Goal: Task Accomplishment & Management: Use online tool/utility

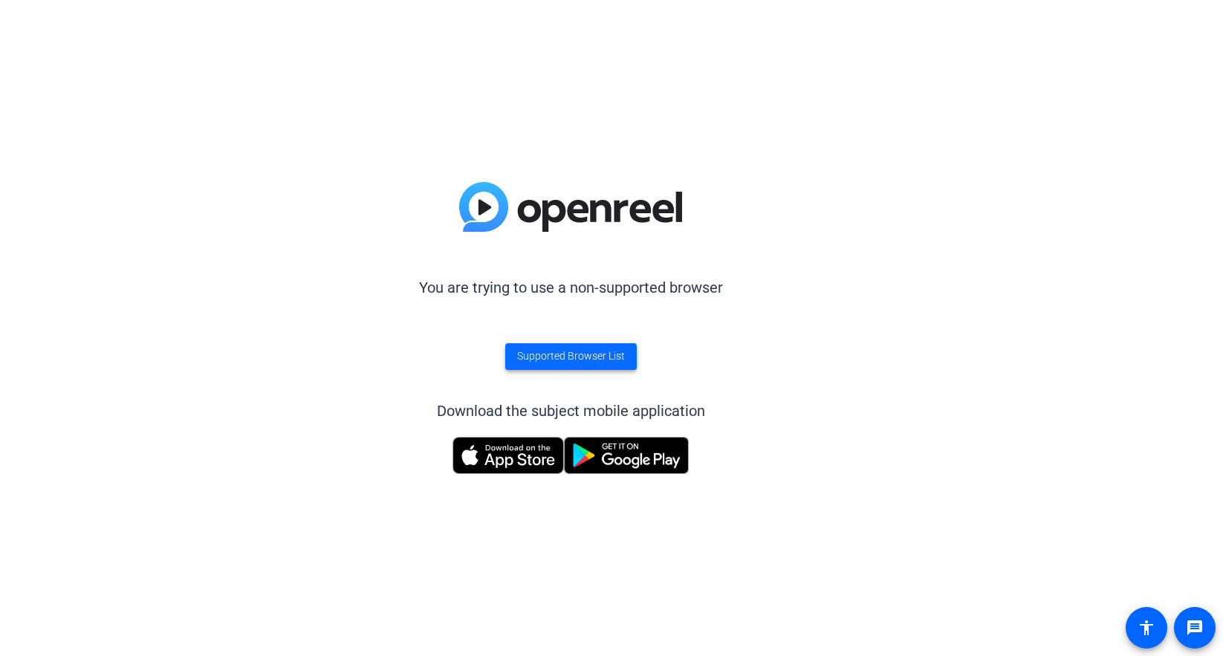
click at [581, 351] on span "Supported Browser List" at bounding box center [571, 356] width 108 height 16
click at [497, 453] on img at bounding box center [507, 455] width 111 height 37
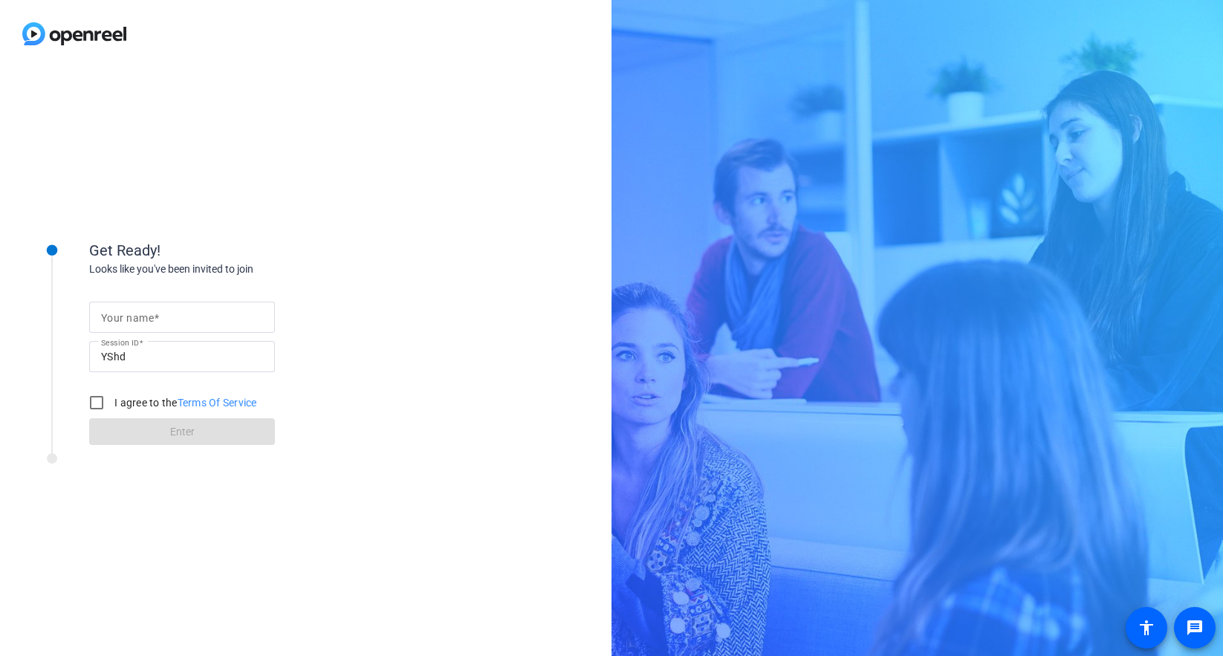
click at [203, 308] on div at bounding box center [182, 317] width 162 height 31
type input "Ali Vahdat"
click at [103, 395] on input "I agree to the Terms Of Service" at bounding box center [97, 403] width 30 height 30
checkbox input "true"
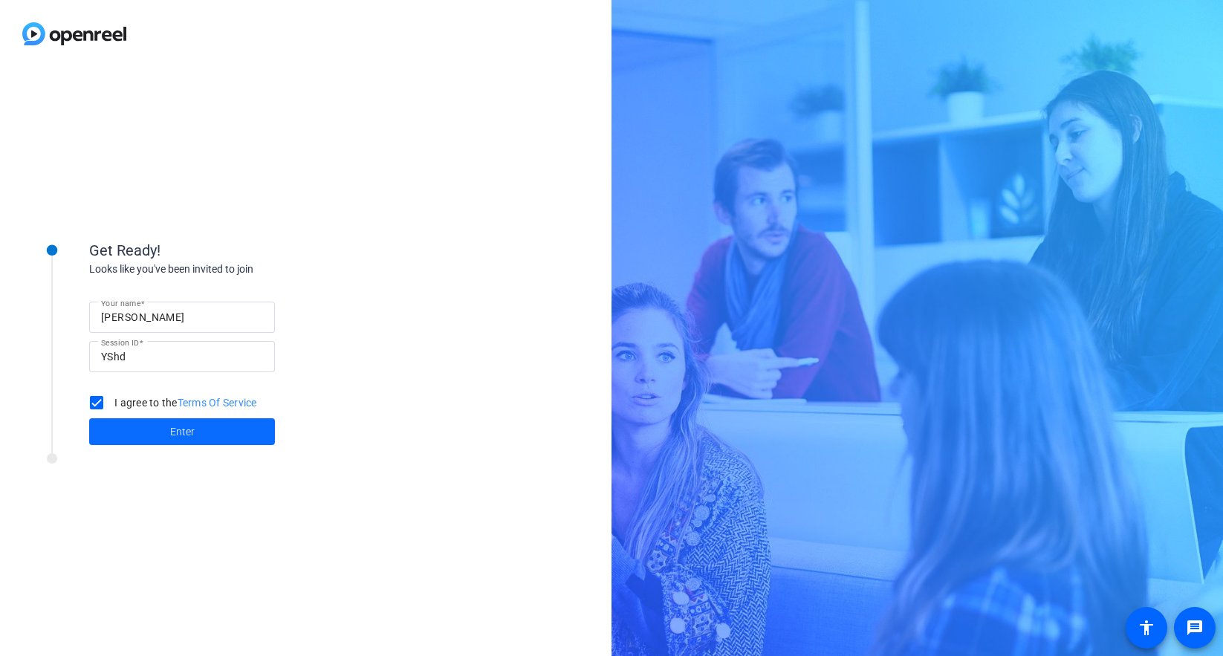
click at [155, 432] on span at bounding box center [182, 432] width 186 height 36
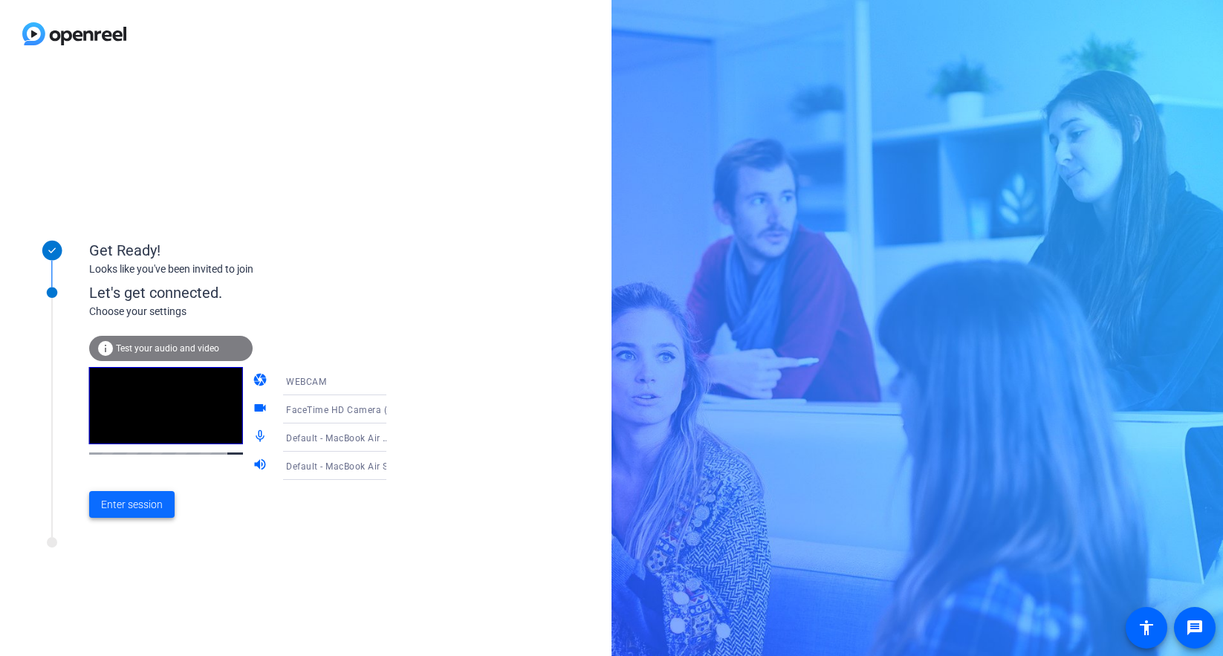
click at [166, 494] on span at bounding box center [131, 505] width 85 height 36
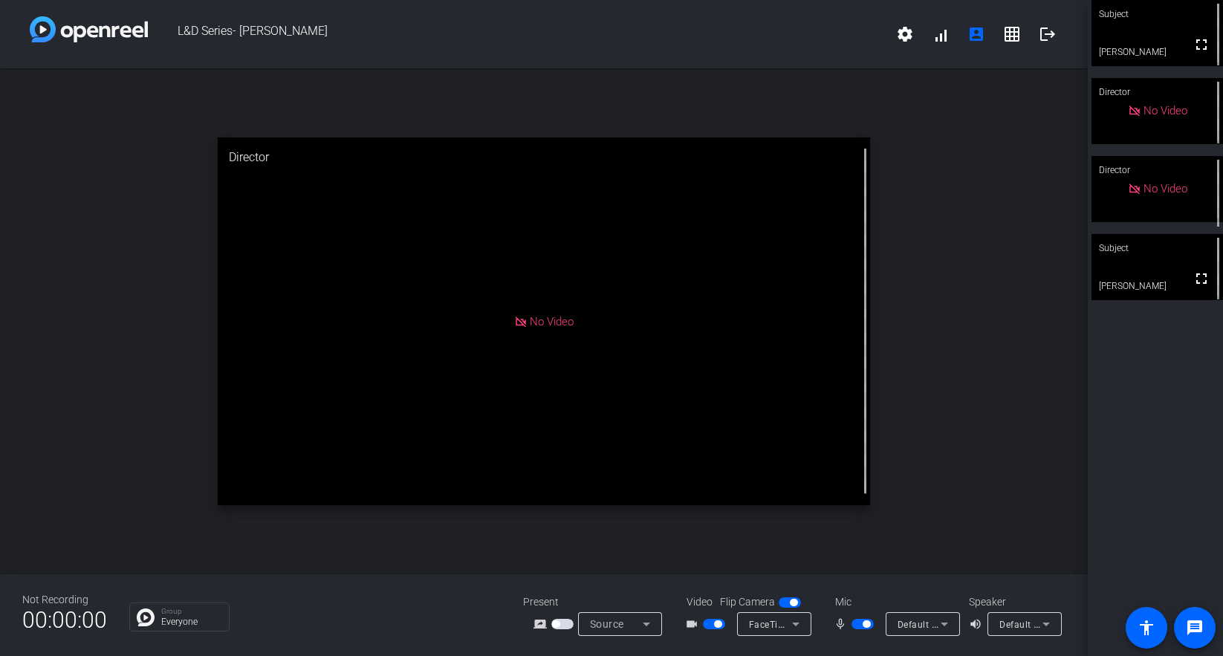
click at [793, 624] on icon at bounding box center [795, 625] width 7 height 4
click at [793, 624] on div at bounding box center [611, 328] width 1223 height 656
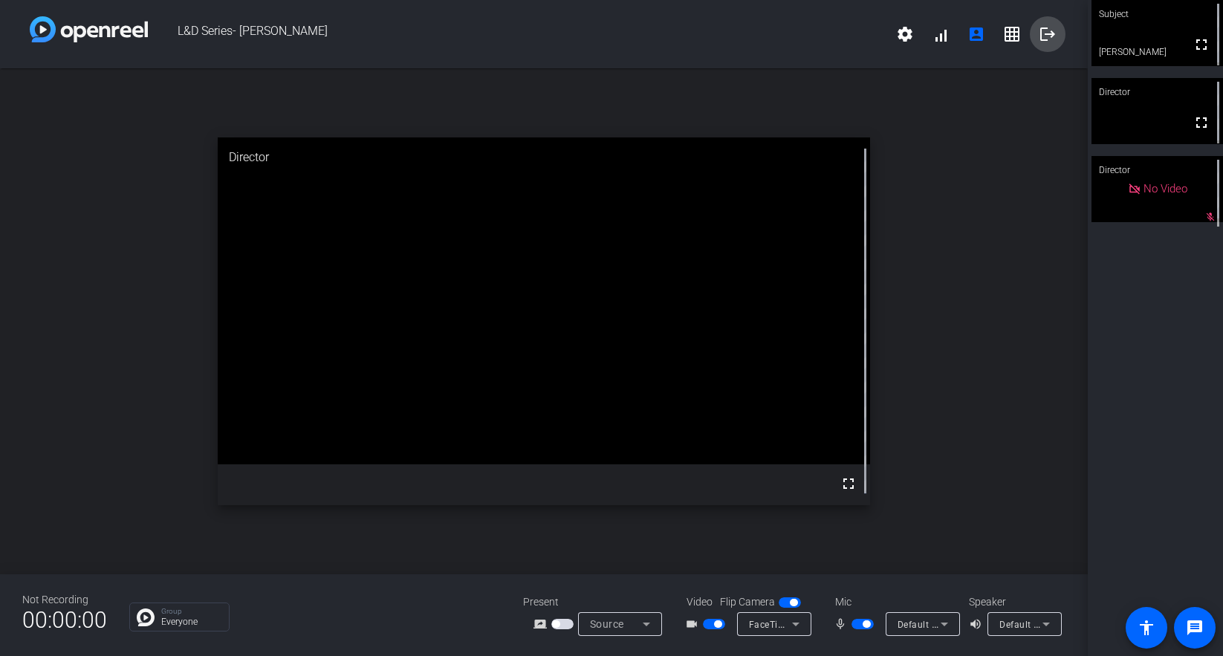
click at [1049, 32] on mat-icon "logout" at bounding box center [1048, 34] width 18 height 18
